Goal: Task Accomplishment & Management: Manage account settings

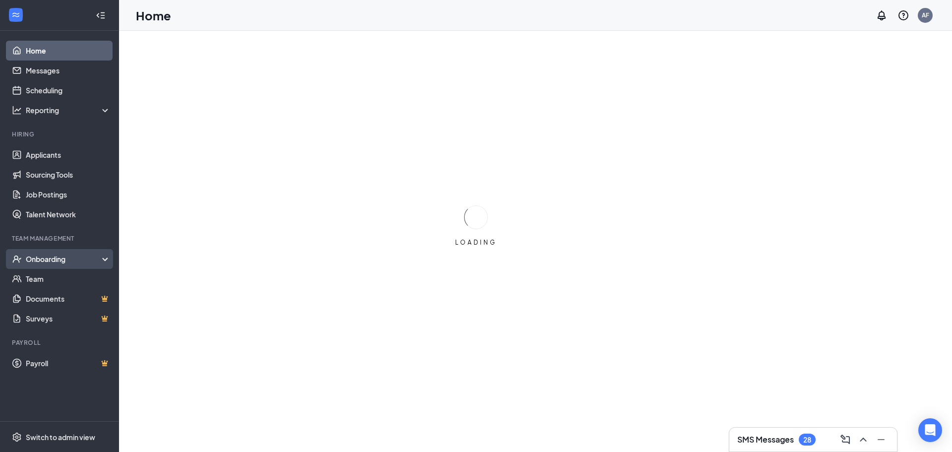
click at [49, 260] on div "Onboarding" at bounding box center [64, 259] width 76 height 10
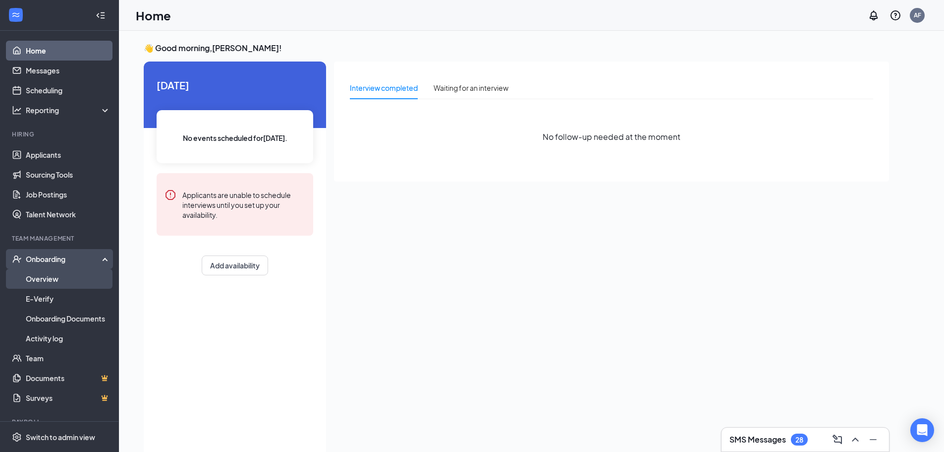
click at [43, 277] on link "Overview" at bounding box center [68, 279] width 85 height 20
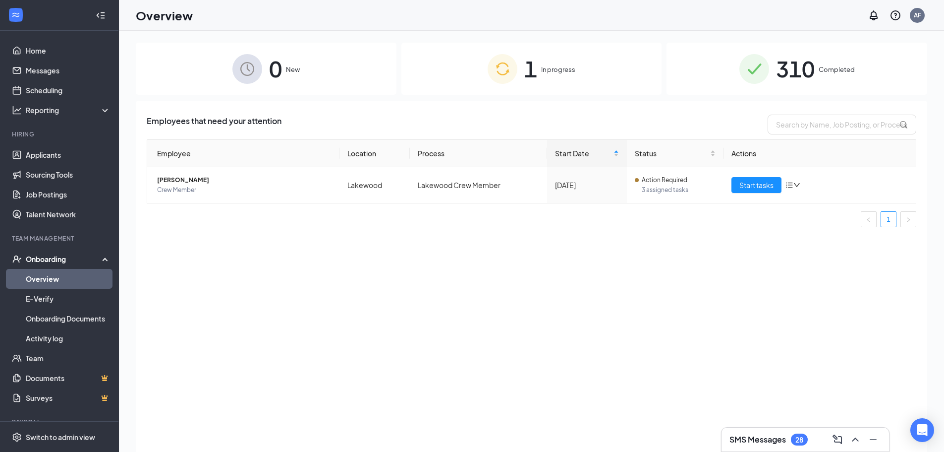
click at [825, 77] on div "310 Completed" at bounding box center [797, 69] width 261 height 52
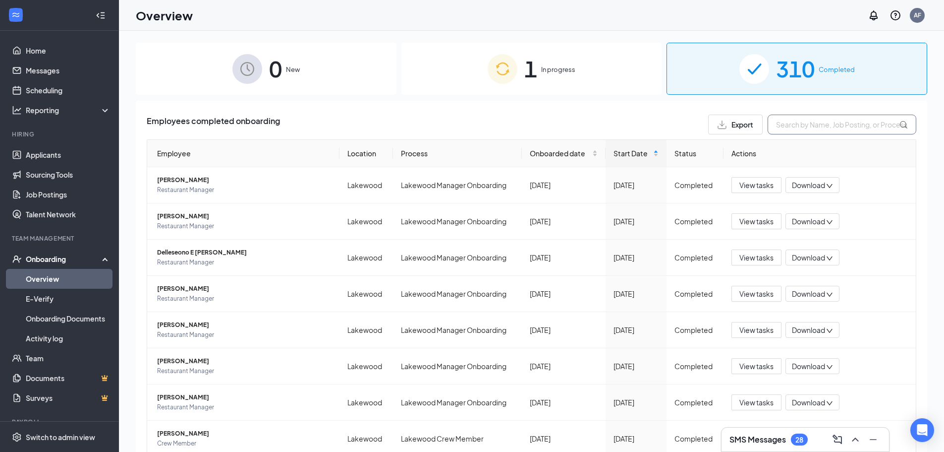
click at [854, 129] on input "text" at bounding box center [842, 125] width 149 height 20
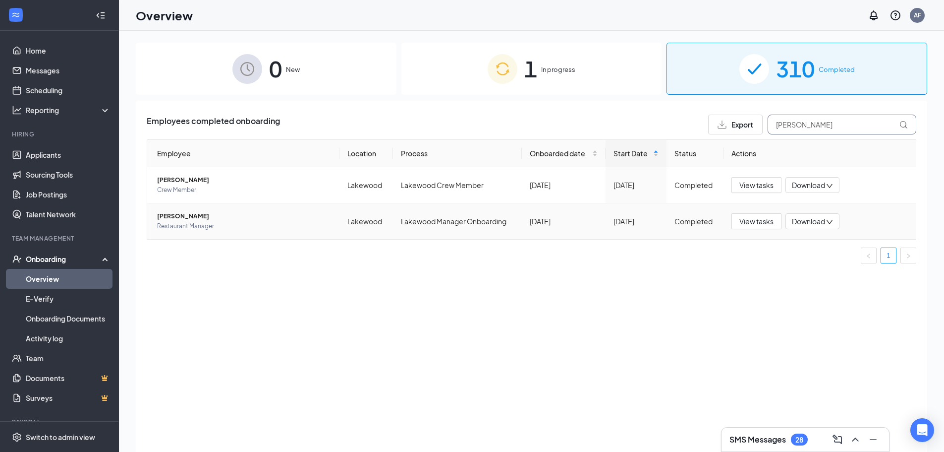
type input "[PERSON_NAME]"
click at [167, 222] on span "Restaurant Manager" at bounding box center [244, 226] width 174 height 10
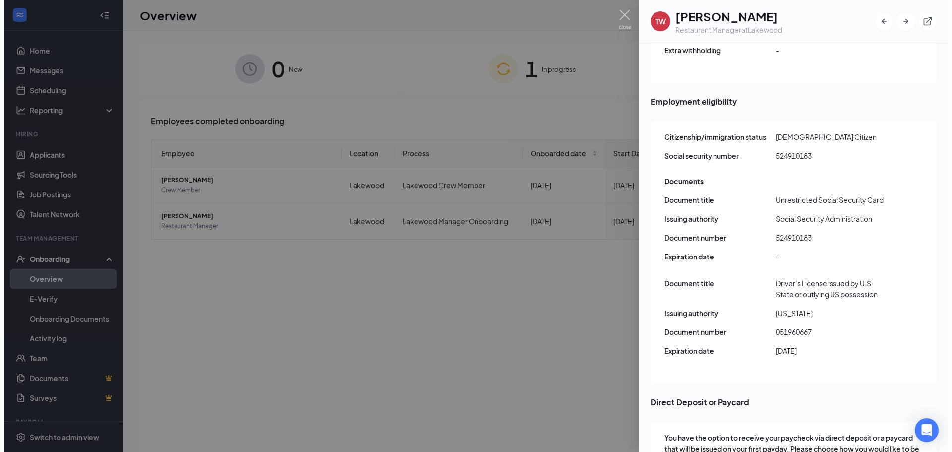
scroll to position [1311, 0]
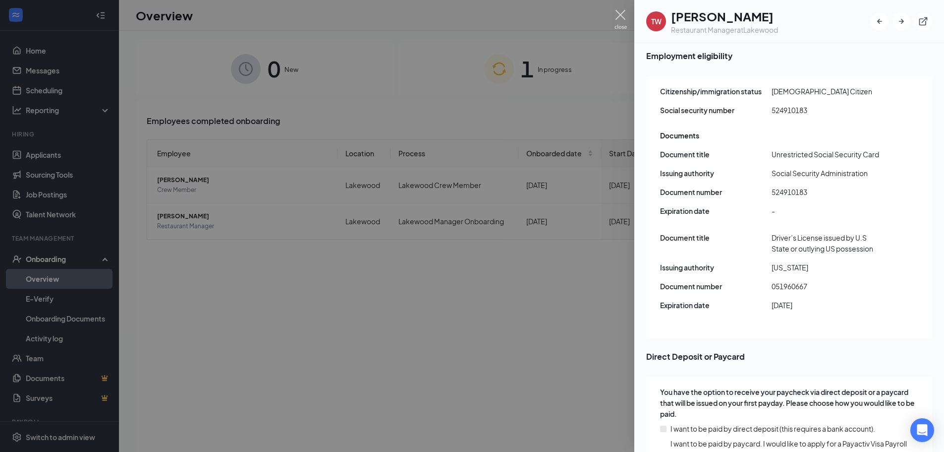
click at [617, 12] on img at bounding box center [621, 19] width 12 height 19
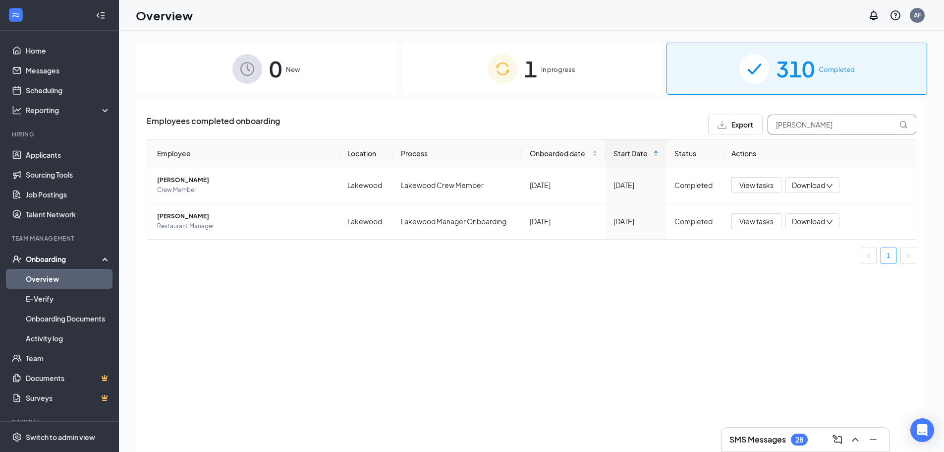
drag, startPoint x: 821, startPoint y: 122, endPoint x: 518, endPoint y: 132, distance: 303.0
click at [518, 132] on div "Employees completed onboarding Export [PERSON_NAME]" at bounding box center [532, 125] width 770 height 20
click at [50, 154] on link "Applicants" at bounding box center [68, 155] width 85 height 20
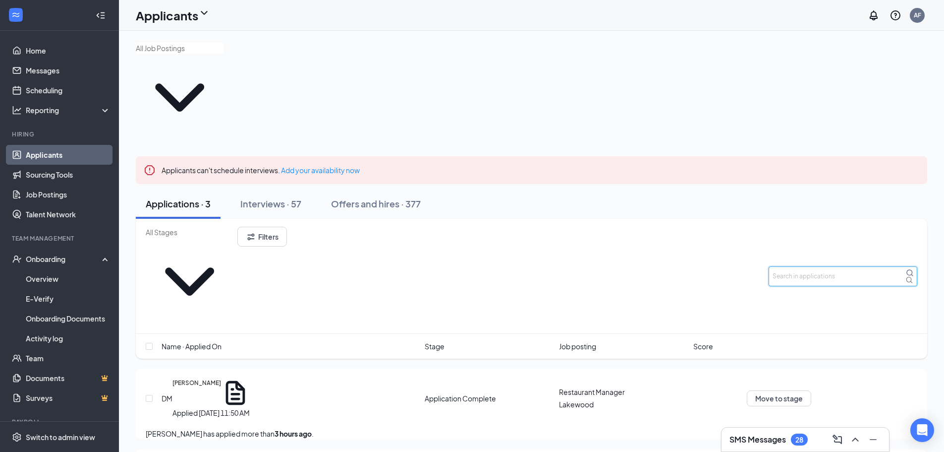
click at [825, 266] on input "text" at bounding box center [843, 276] width 149 height 20
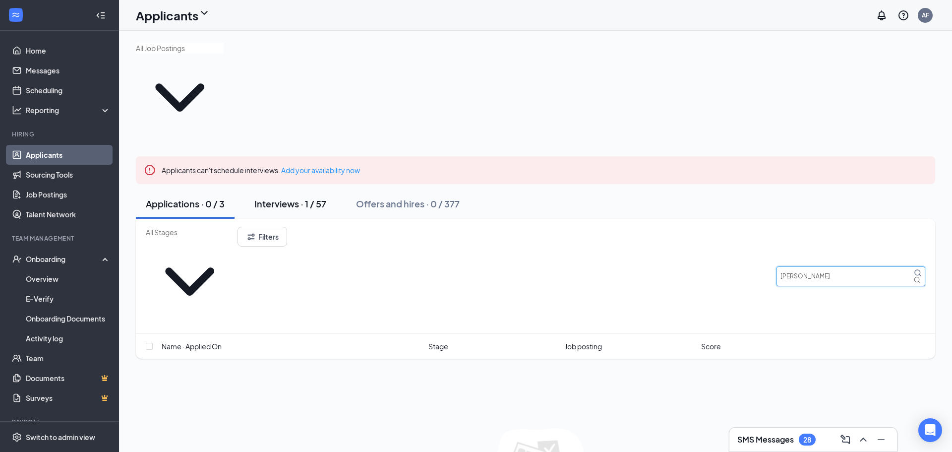
type input "[PERSON_NAME]"
click at [276, 197] on div "Interviews · 1 / 57" at bounding box center [290, 203] width 72 height 12
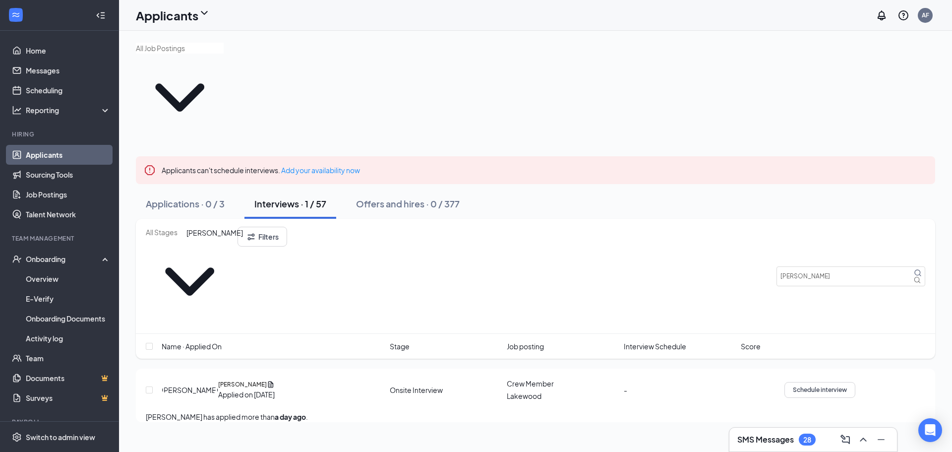
click at [218, 380] on h5 "[PERSON_NAME]" at bounding box center [242, 384] width 49 height 9
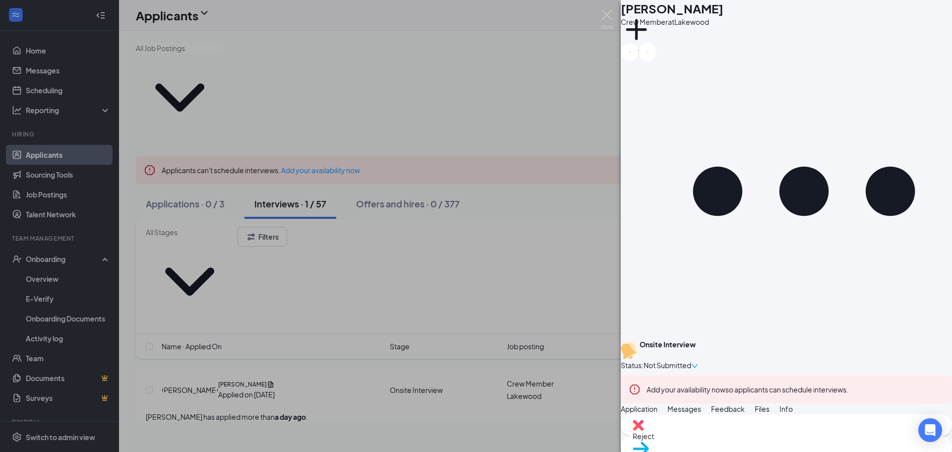
scroll to position [403, 0]
